Goal: Task Accomplishment & Management: Manage account settings

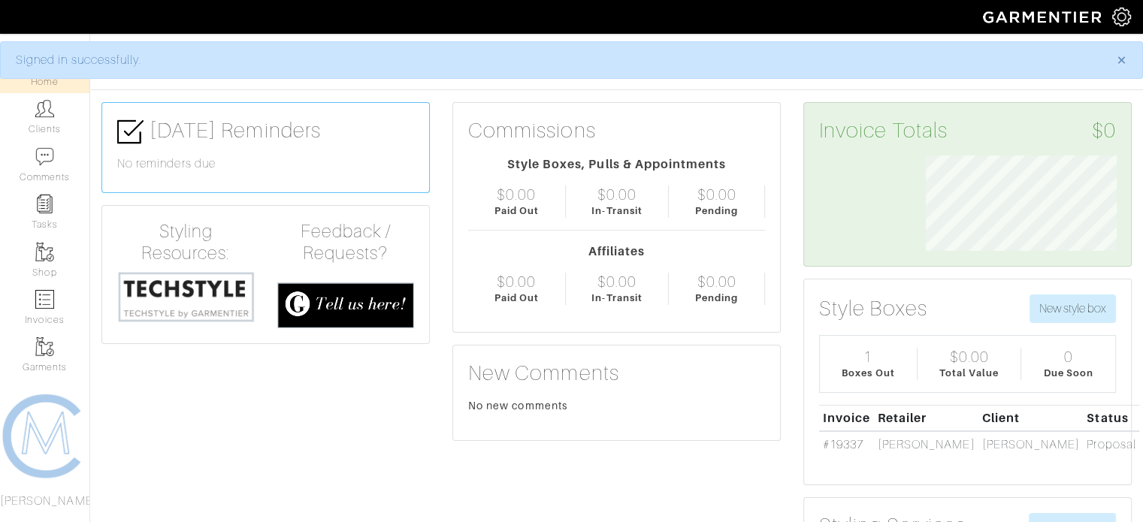
scroll to position [95, 213]
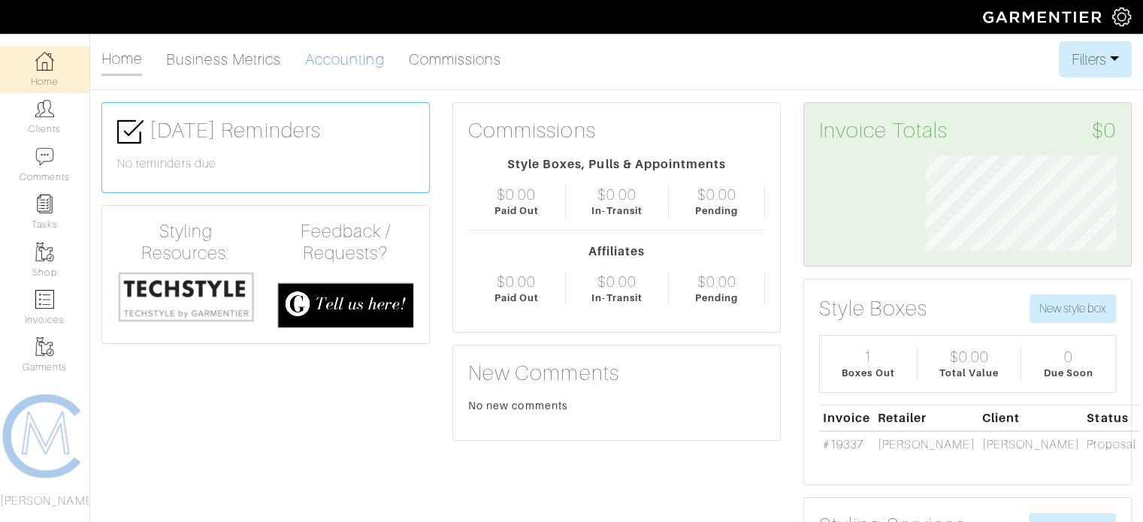
click at [349, 65] on link "Accounting" at bounding box center [345, 59] width 80 height 30
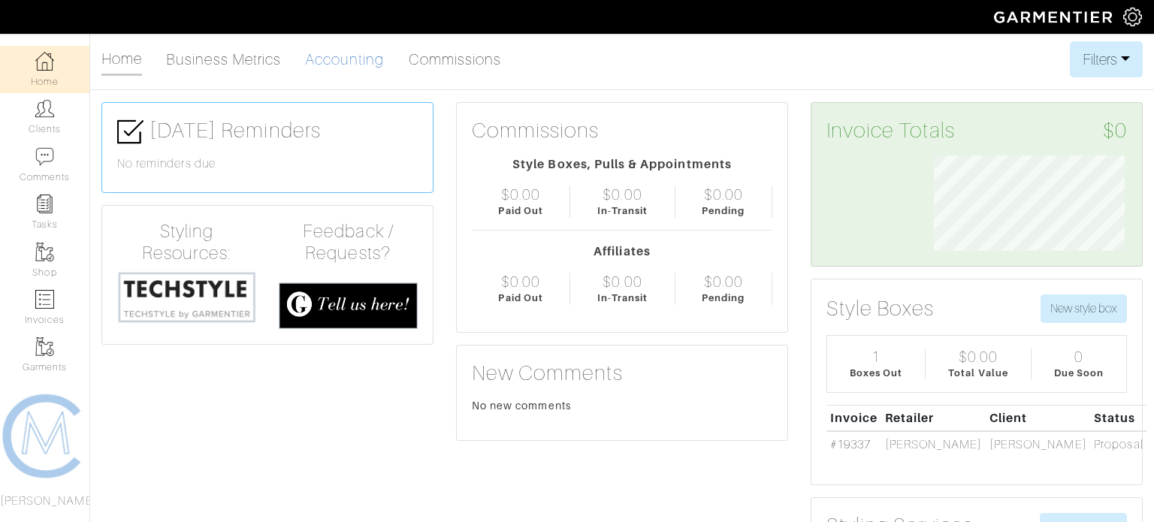
select select
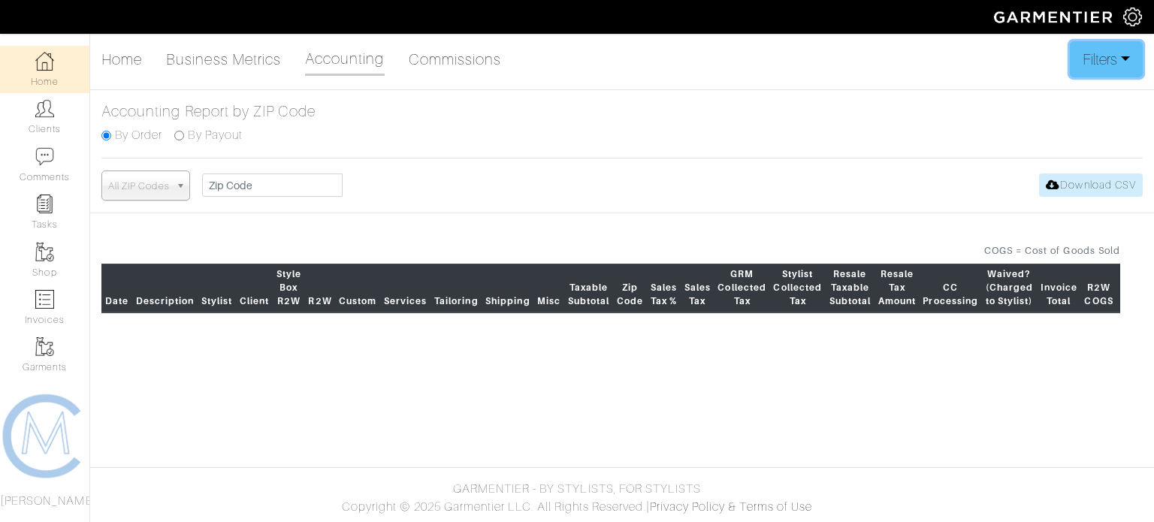
click at [1119, 62] on button "Filters" at bounding box center [1106, 59] width 73 height 36
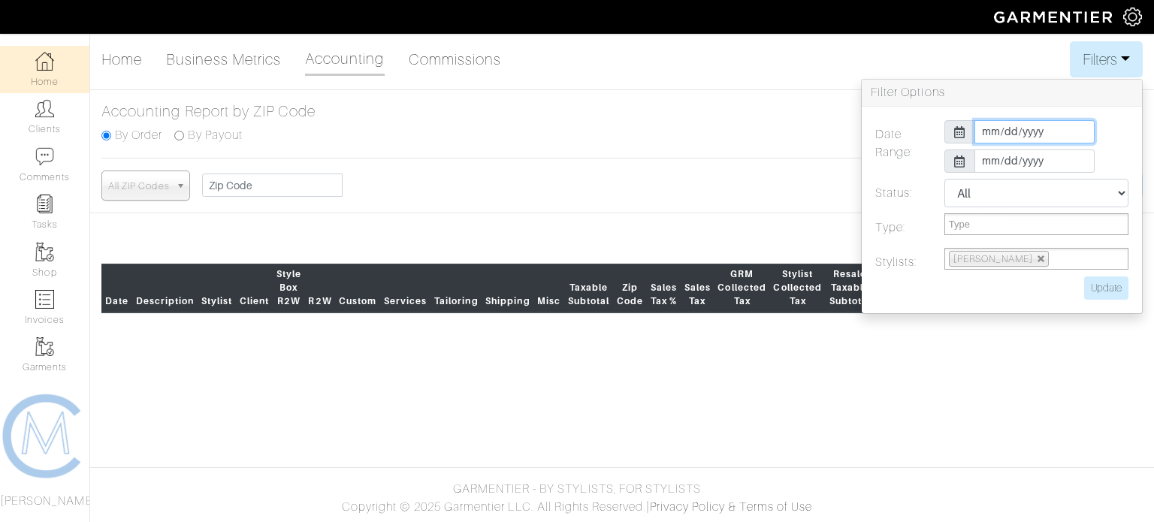
click at [1072, 132] on input "[DATE]" at bounding box center [1035, 131] width 120 height 23
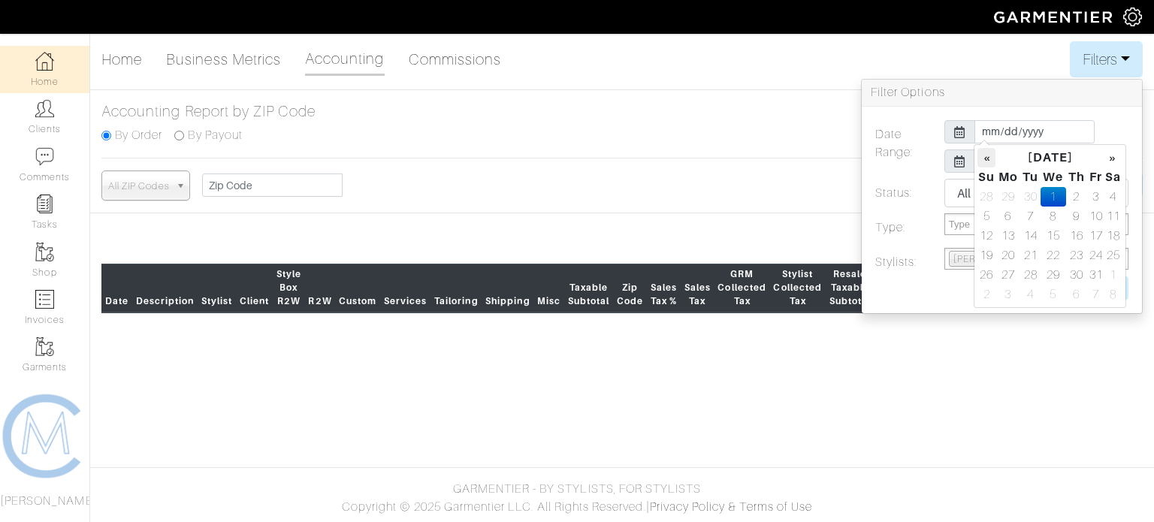
click at [983, 158] on th "«" at bounding box center [987, 158] width 18 height 20
click at [988, 162] on th "«" at bounding box center [987, 158] width 18 height 20
click at [1032, 275] on td "29" at bounding box center [1031, 275] width 20 height 20
type input "[DATE]"
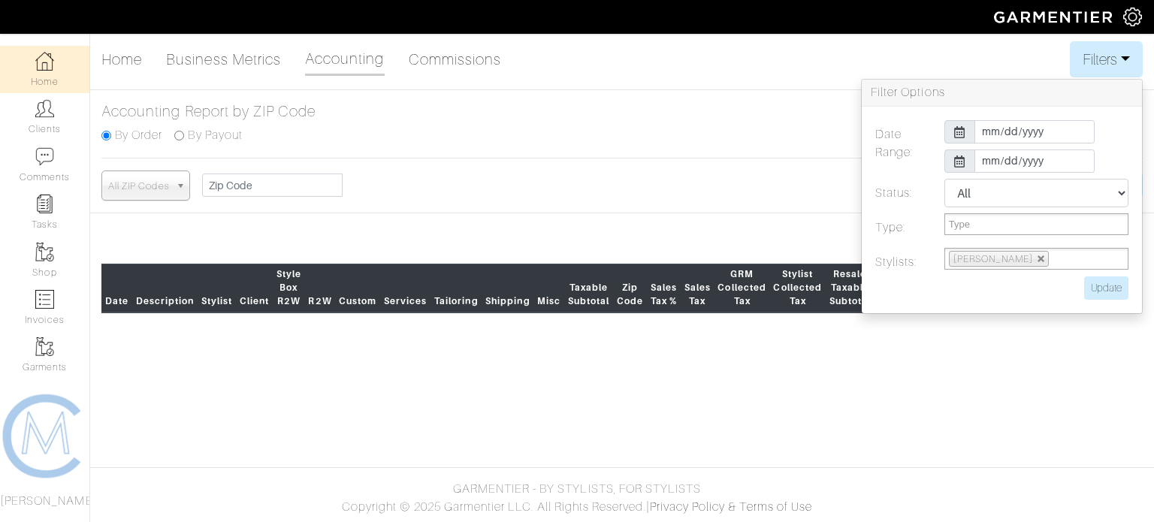
click at [959, 162] on icon at bounding box center [959, 162] width 11 height 12
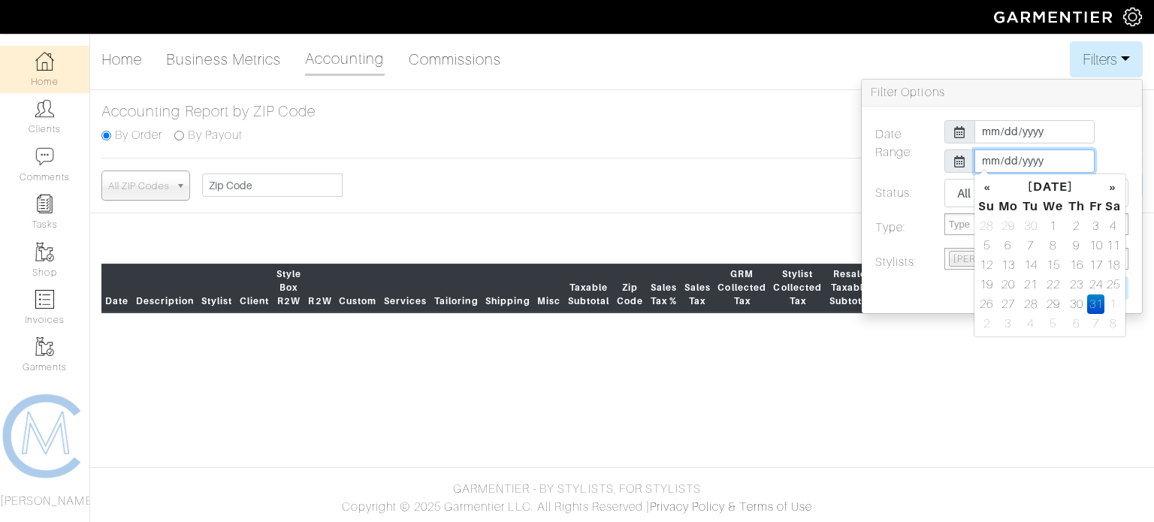
click at [976, 161] on input "[DATE]" at bounding box center [1035, 161] width 120 height 23
click at [982, 185] on th "«" at bounding box center [987, 187] width 18 height 20
click at [1045, 223] on td "3" at bounding box center [1054, 226] width 26 height 20
type input "[DATE]"
click at [948, 162] on div at bounding box center [960, 161] width 31 height 23
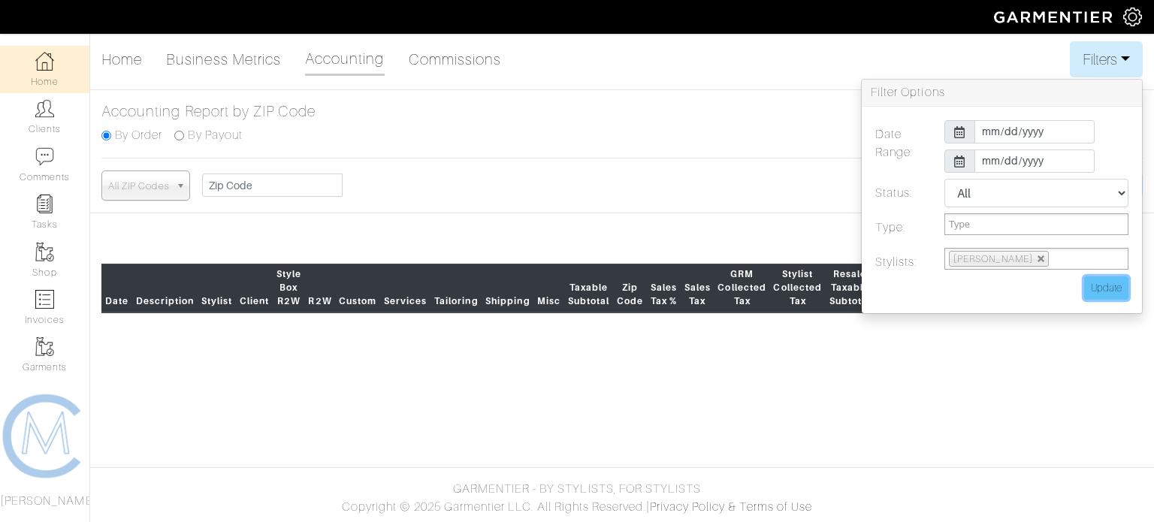
click at [1101, 292] on input "Update" at bounding box center [1107, 288] width 44 height 23
type input "Update"
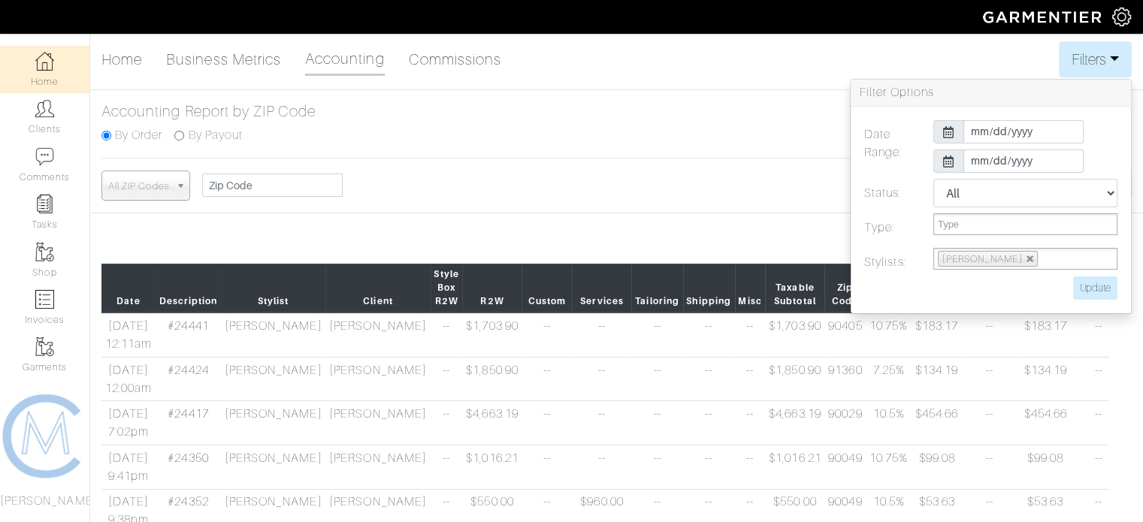
click at [743, 126] on div "Accounting Report by ZIP Code By Order By Payout" at bounding box center [616, 130] width 1053 height 56
click at [1115, 53] on button "Filters" at bounding box center [1095, 59] width 73 height 36
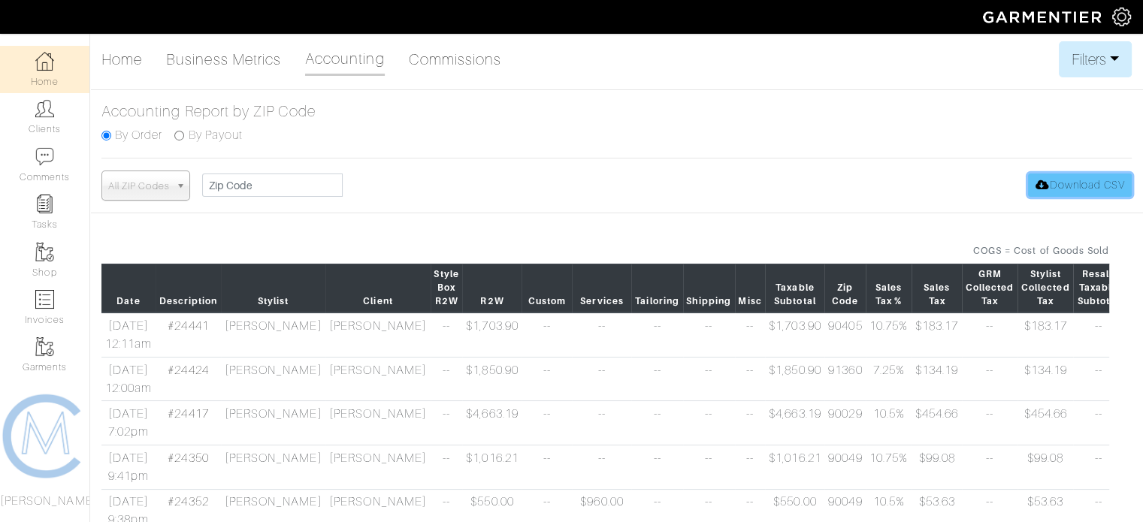
click at [1094, 183] on link "Download CSV" at bounding box center [1080, 185] width 104 height 23
click at [1121, 15] on img at bounding box center [1121, 17] width 19 height 19
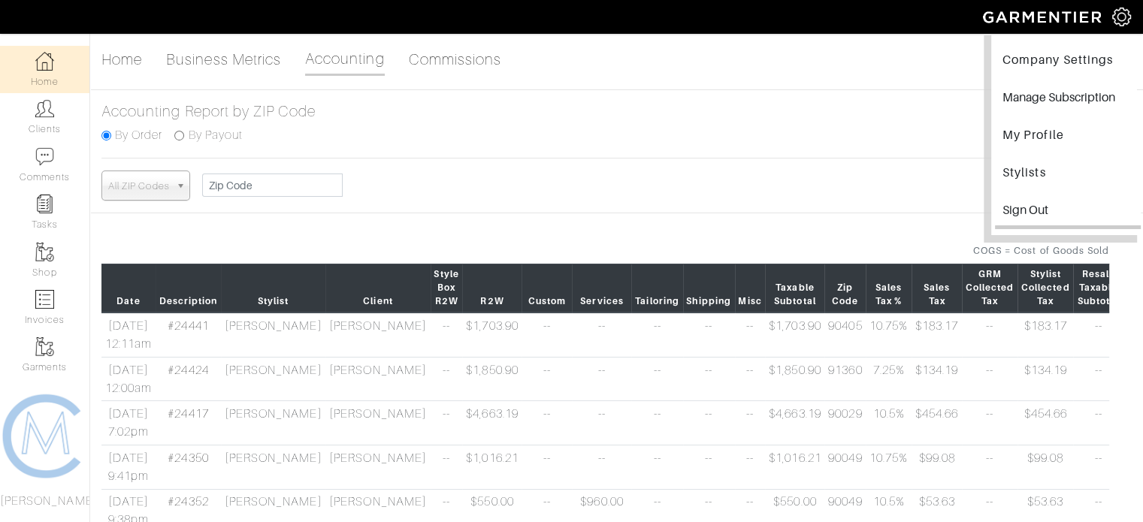
click at [1028, 207] on input "Sign Out" at bounding box center [1068, 212] width 146 height 34
